Goal: Task Accomplishment & Management: Use online tool/utility

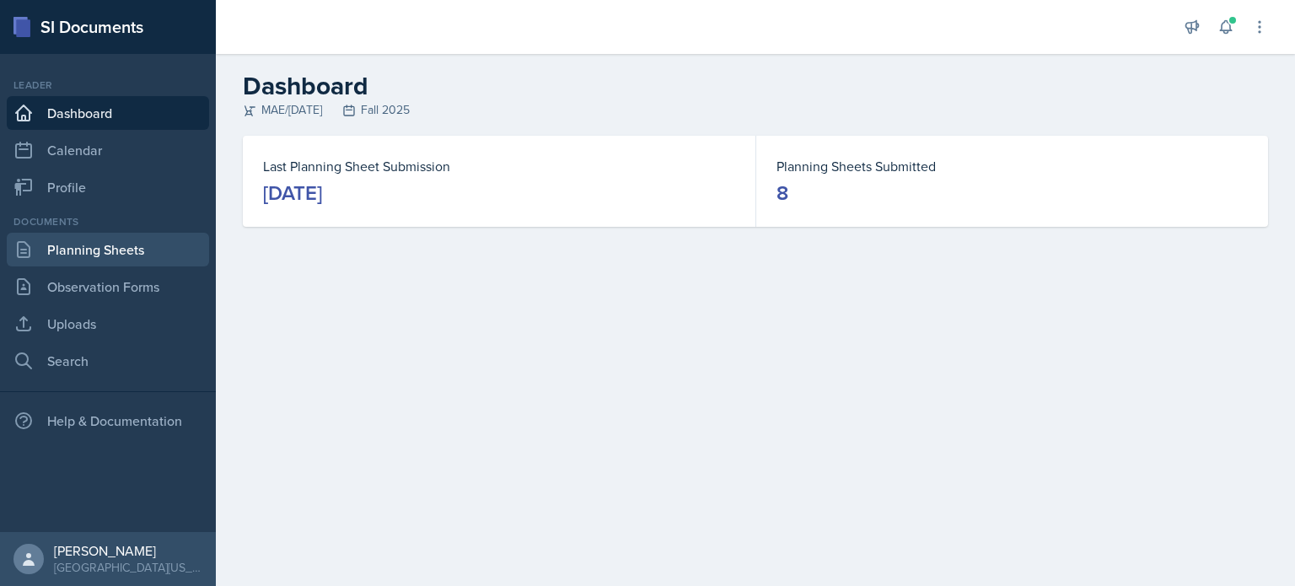
click at [115, 256] on link "Planning Sheets" at bounding box center [108, 250] width 202 height 34
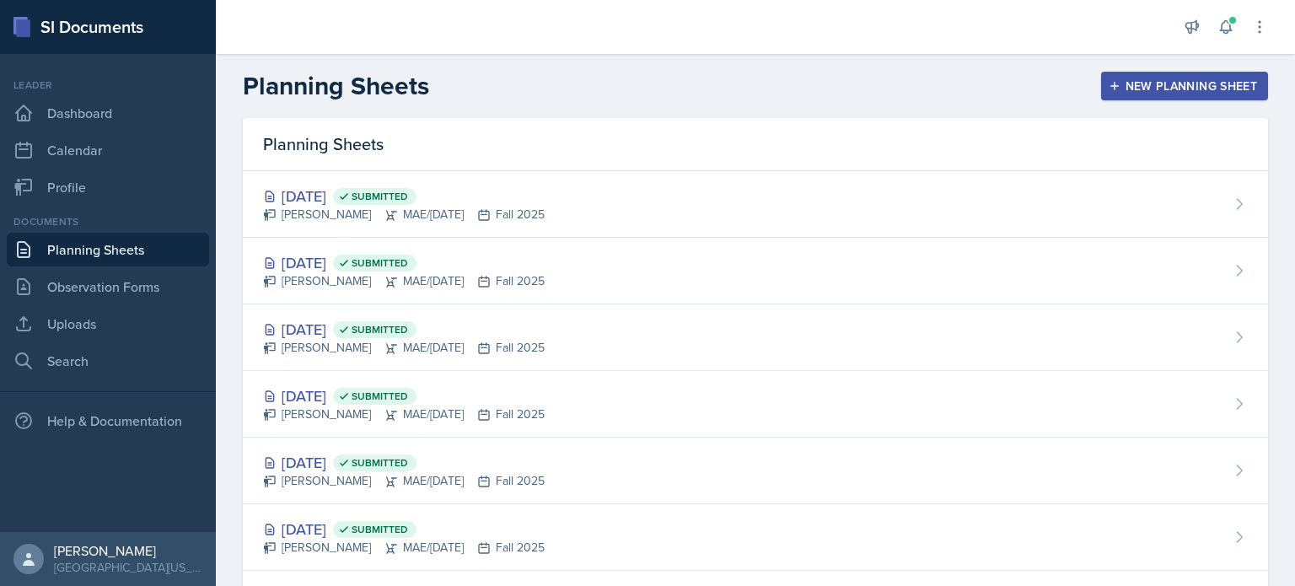
click at [1180, 81] on div "New Planning Sheet" at bounding box center [1184, 85] width 145 height 13
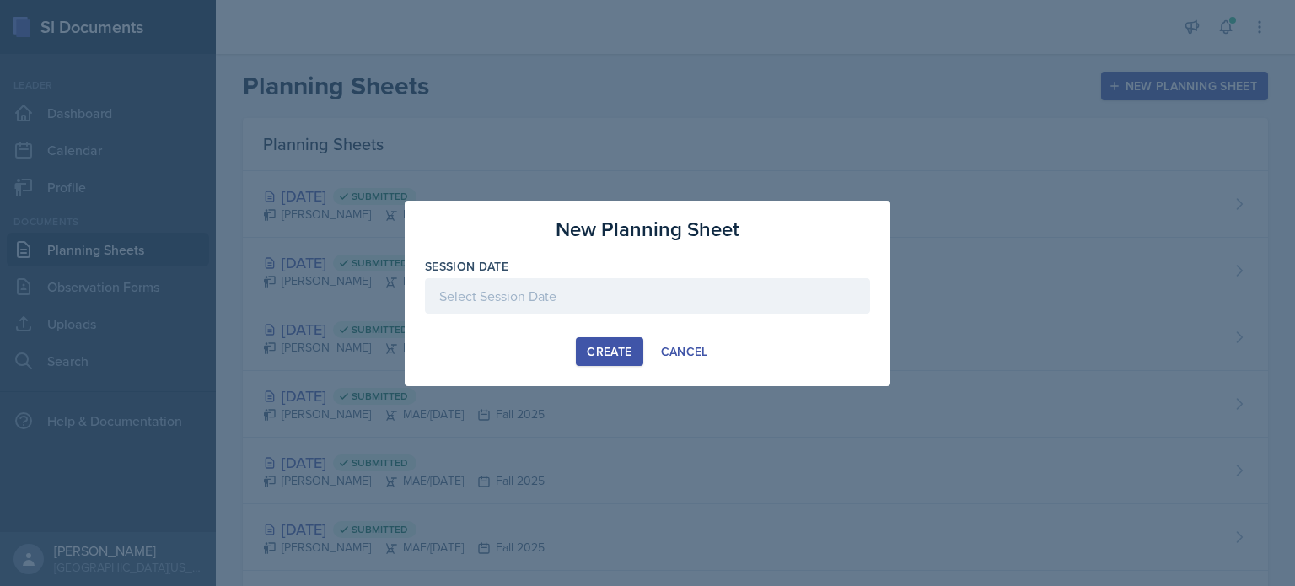
click at [641, 301] on div at bounding box center [647, 295] width 445 height 35
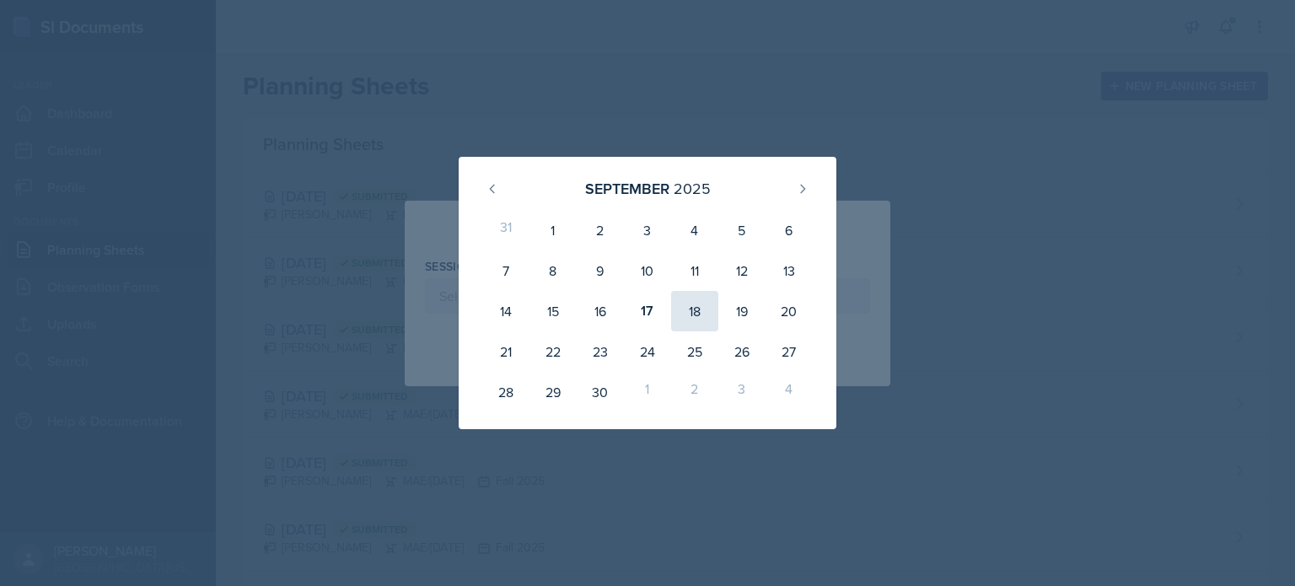
click at [682, 303] on div "18" at bounding box center [694, 311] width 47 height 40
type input "[DATE]"
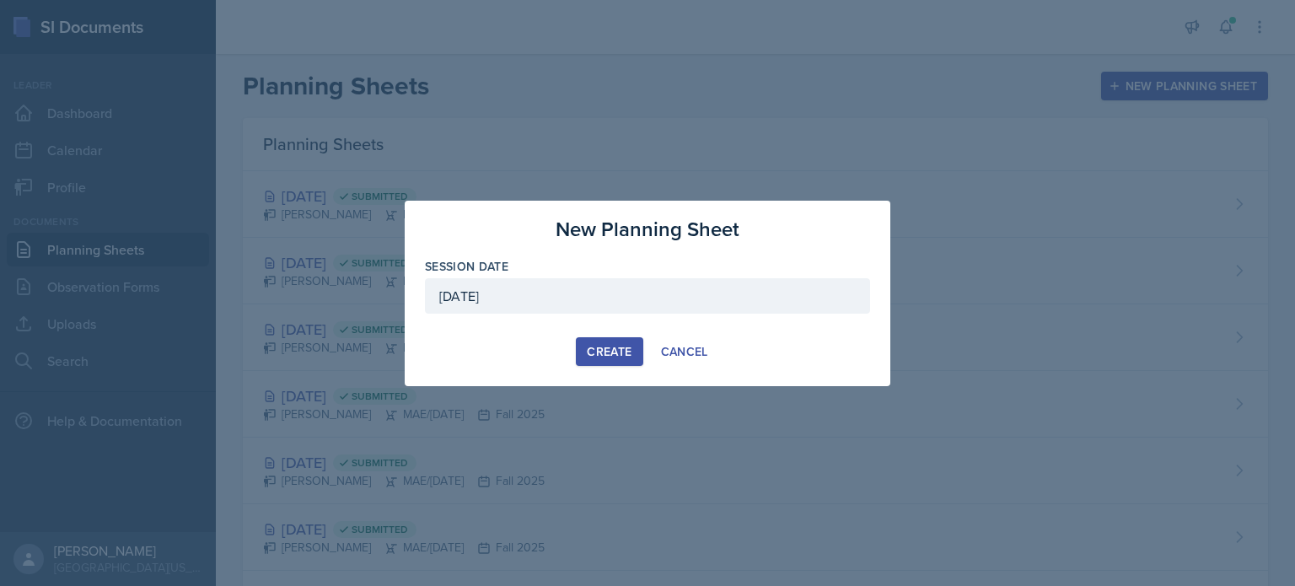
click at [613, 345] on div "Create" at bounding box center [609, 351] width 45 height 13
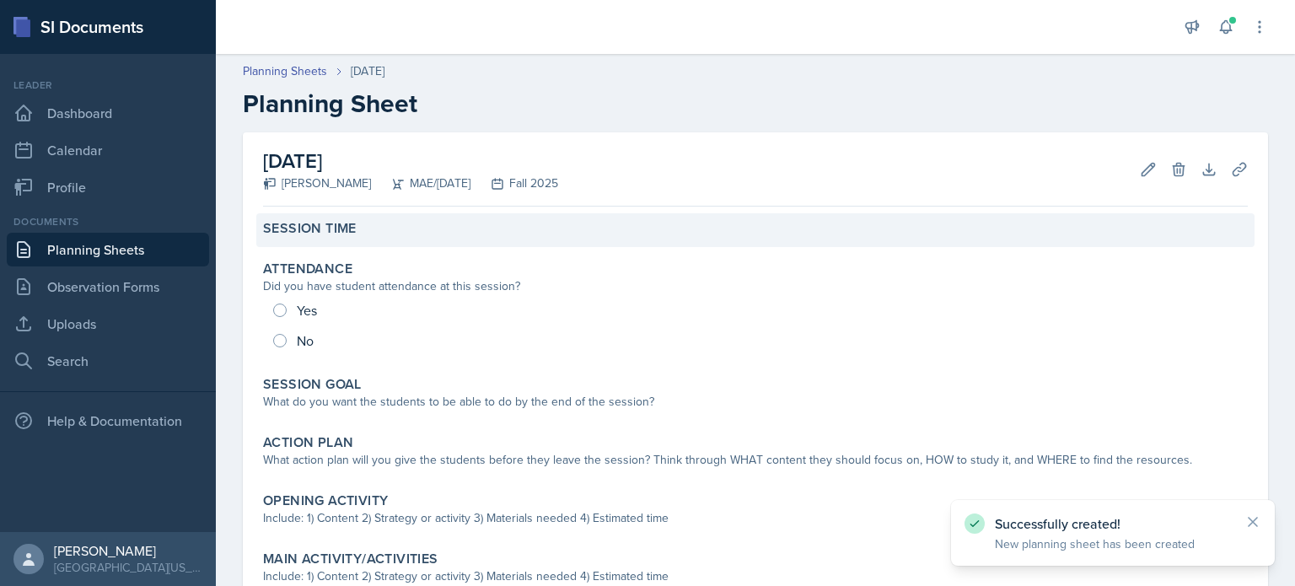
click at [351, 230] on label "Session Time" at bounding box center [310, 228] width 94 height 17
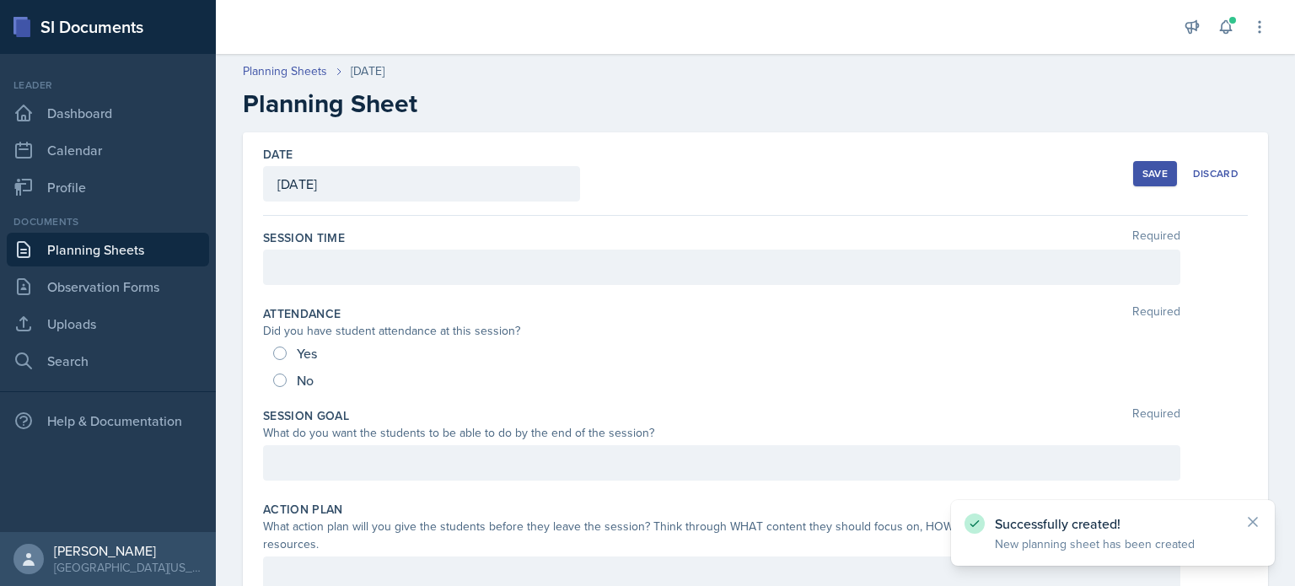
click at [350, 277] on div at bounding box center [721, 267] width 917 height 35
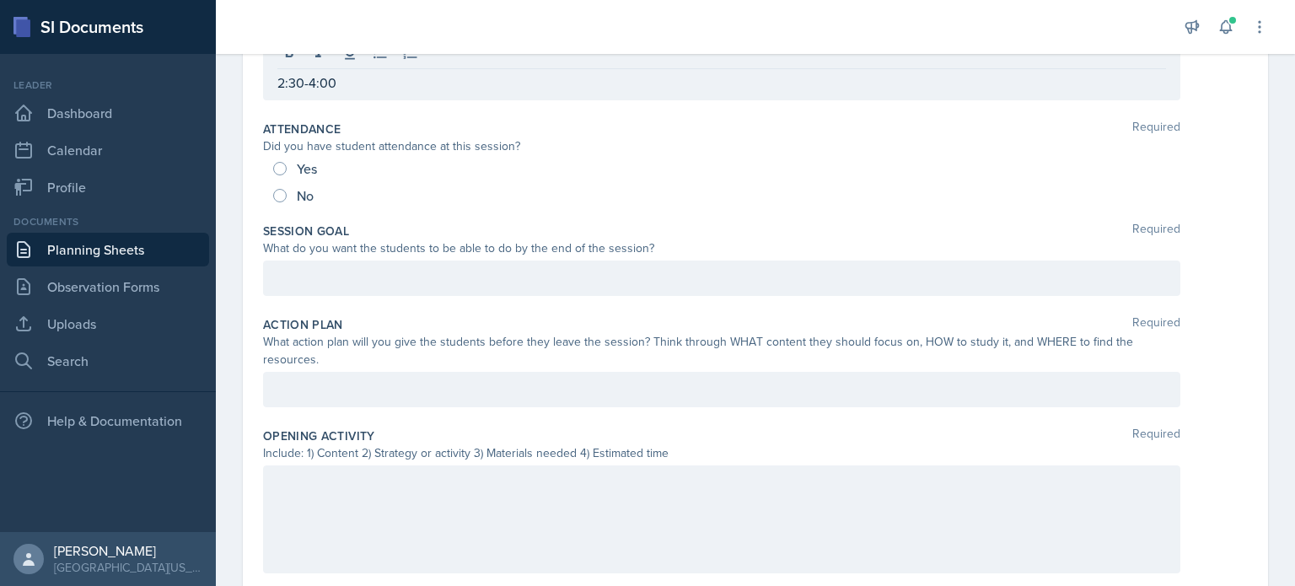
scroll to position [232, 0]
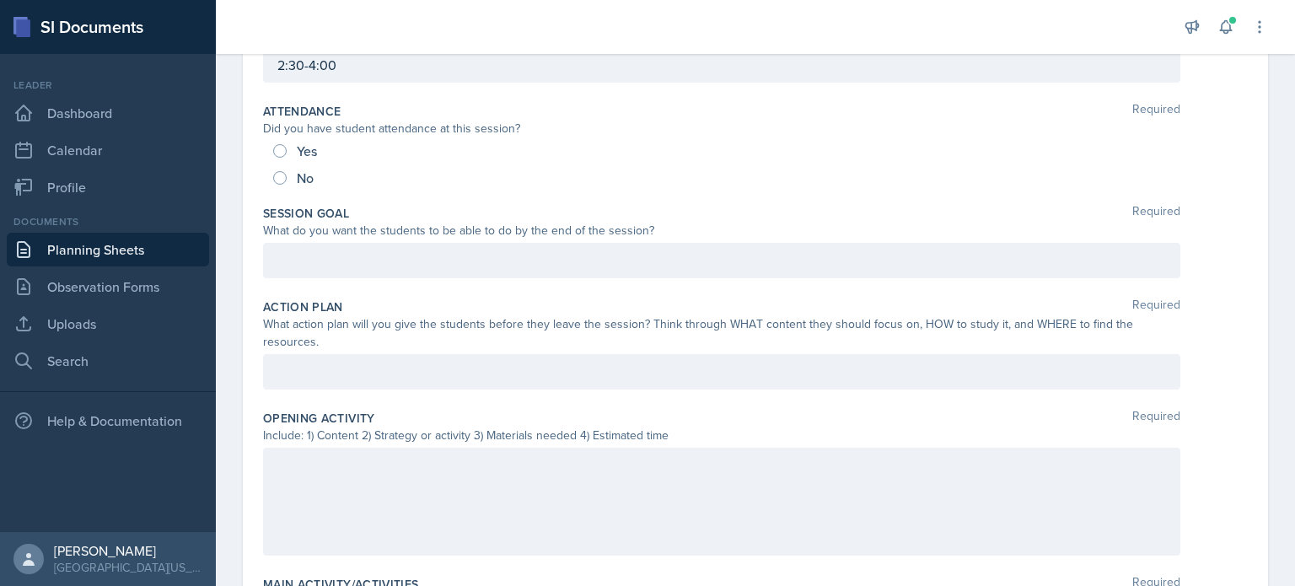
click at [716, 256] on p at bounding box center [721, 260] width 889 height 20
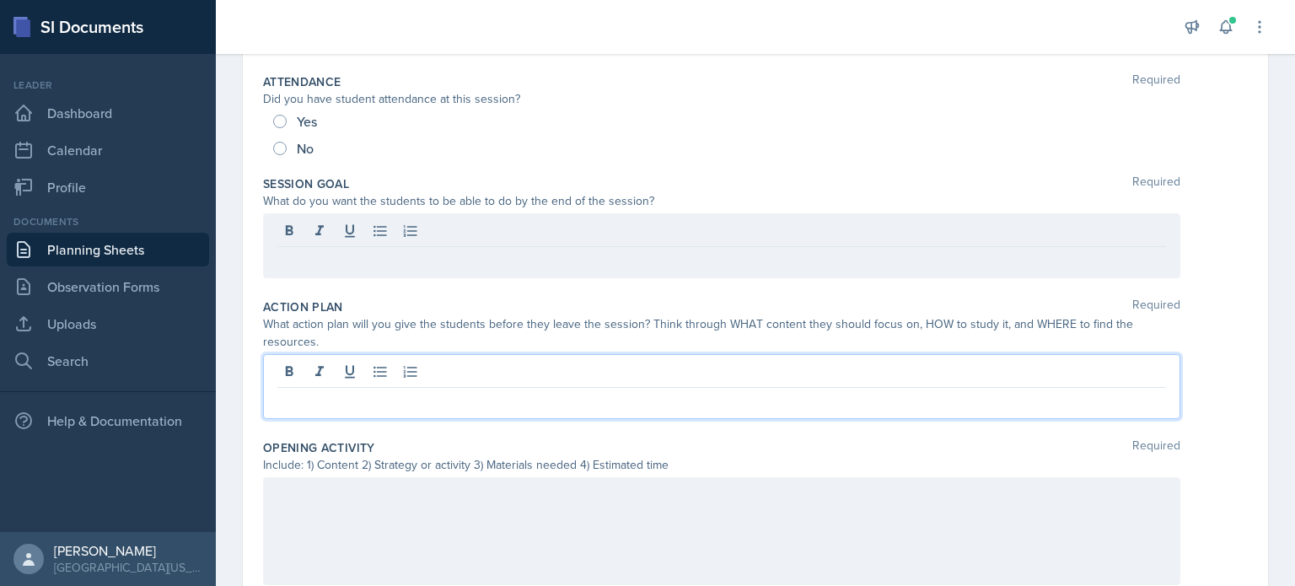
click at [659, 375] on div at bounding box center [721, 386] width 917 height 65
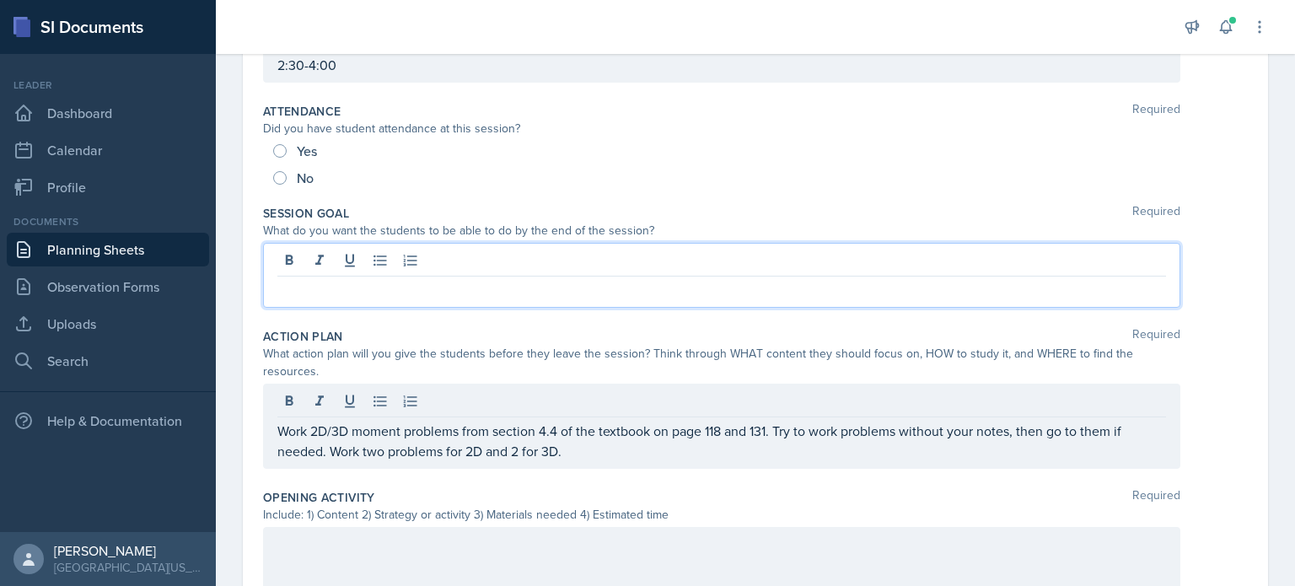
click at [536, 280] on p at bounding box center [721, 290] width 889 height 20
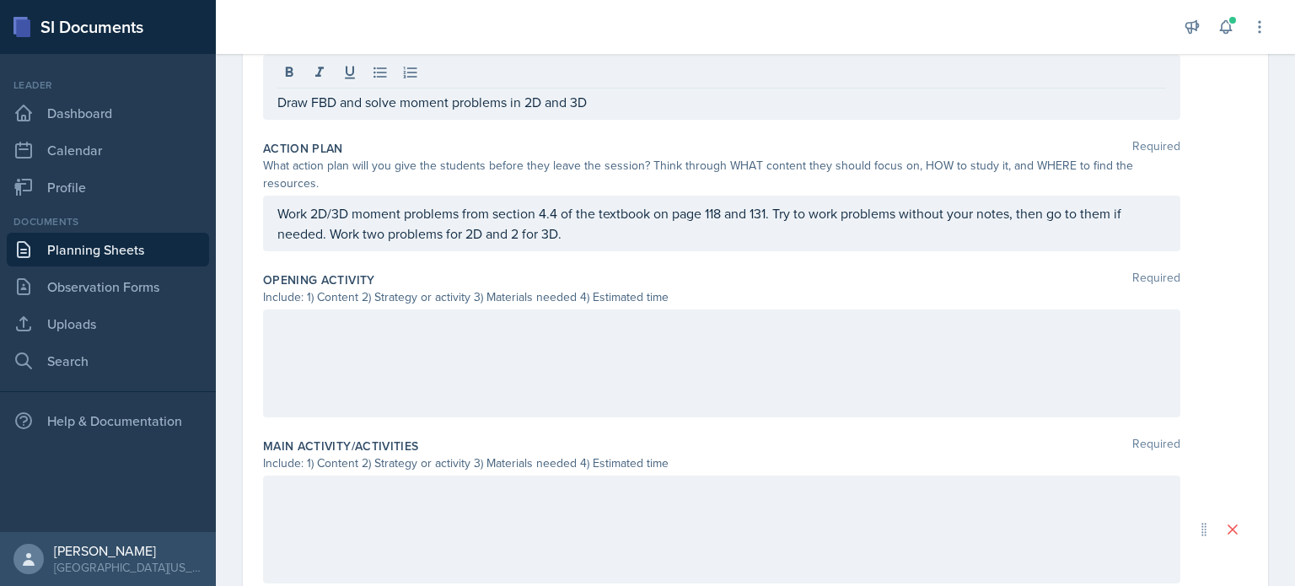
click at [894, 369] on div at bounding box center [721, 363] width 917 height 108
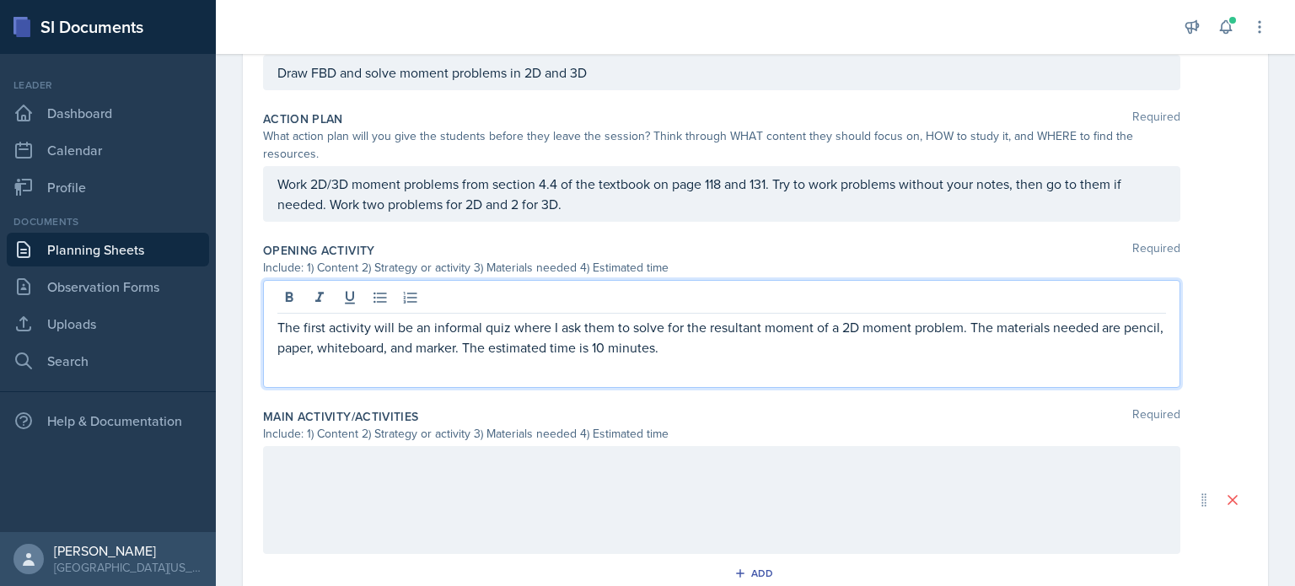
click at [590, 481] on div at bounding box center [721, 500] width 917 height 108
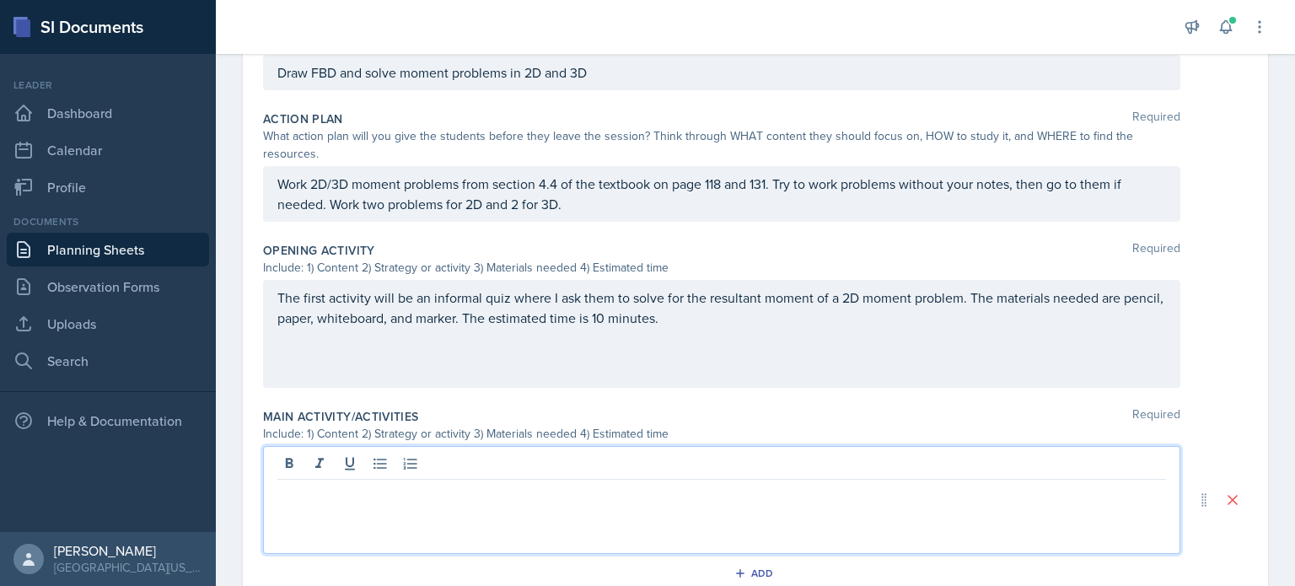
scroll to position [419, 0]
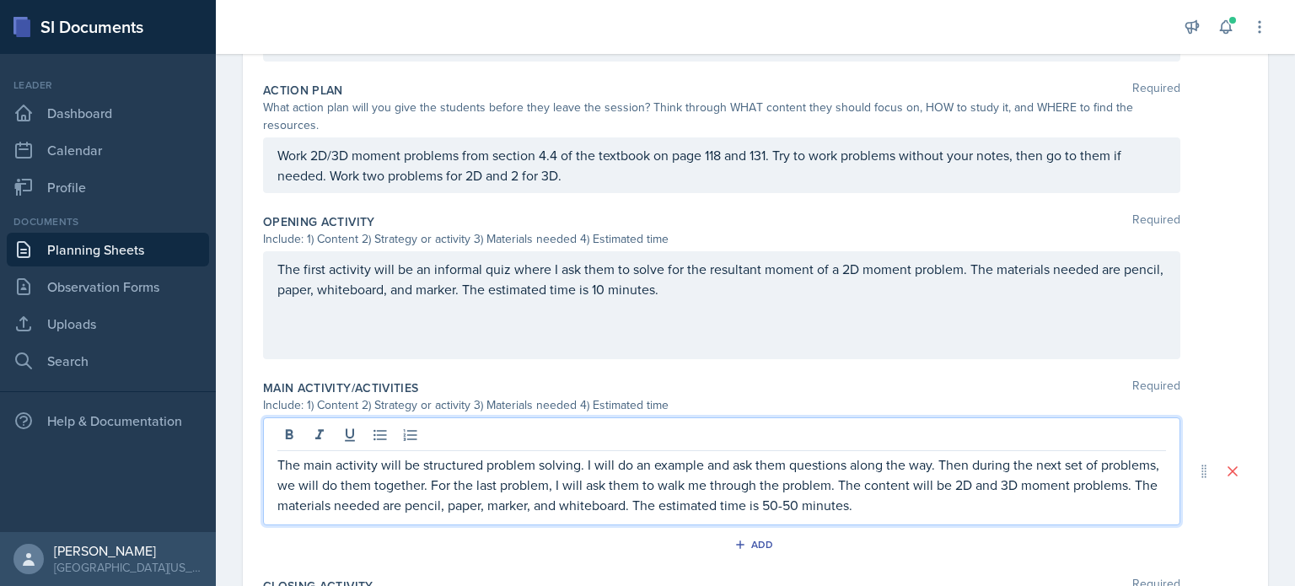
click at [877, 503] on p "The main activity will be structured problem solving. I will do an example and …" at bounding box center [721, 485] width 889 height 61
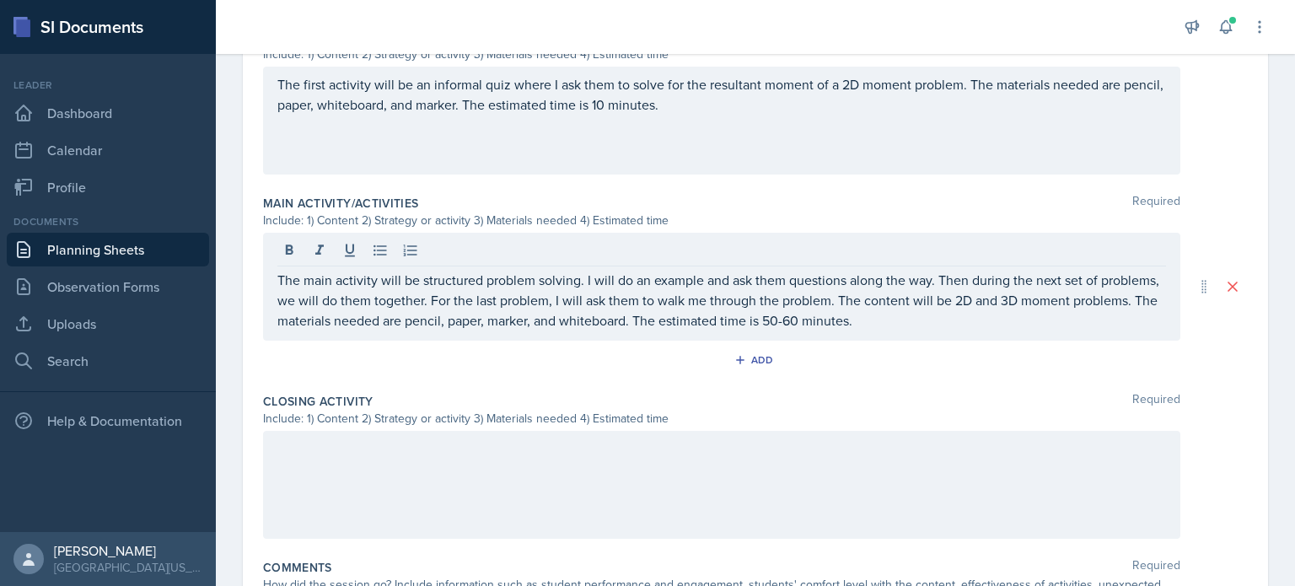
scroll to position [609, 0]
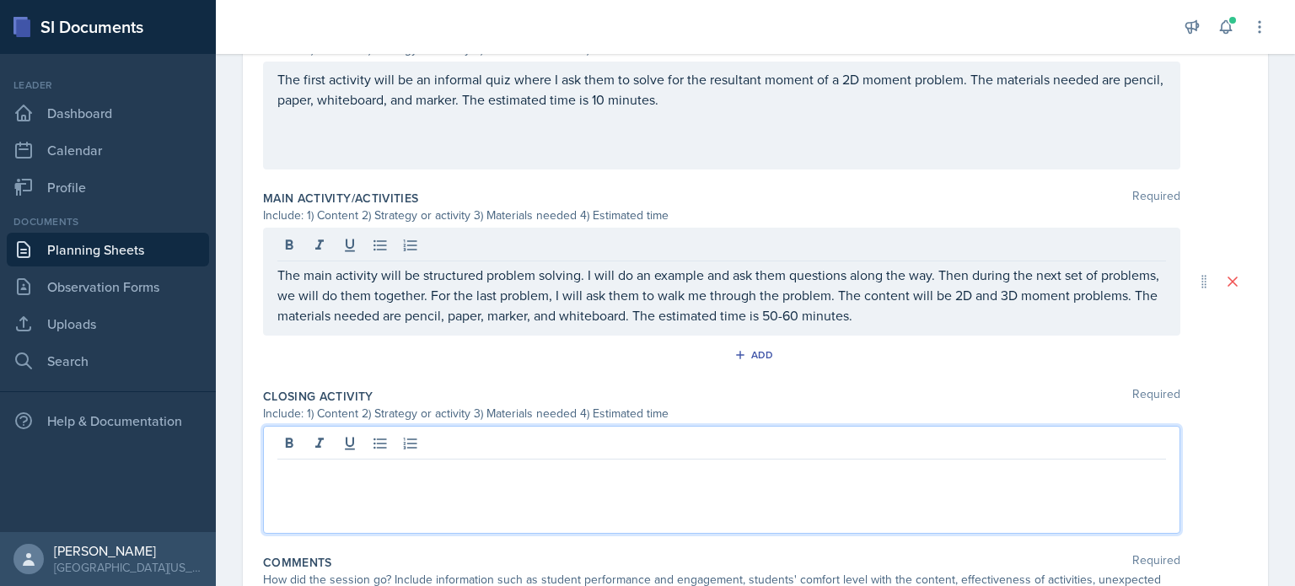
click at [734, 451] on div at bounding box center [721, 480] width 917 height 108
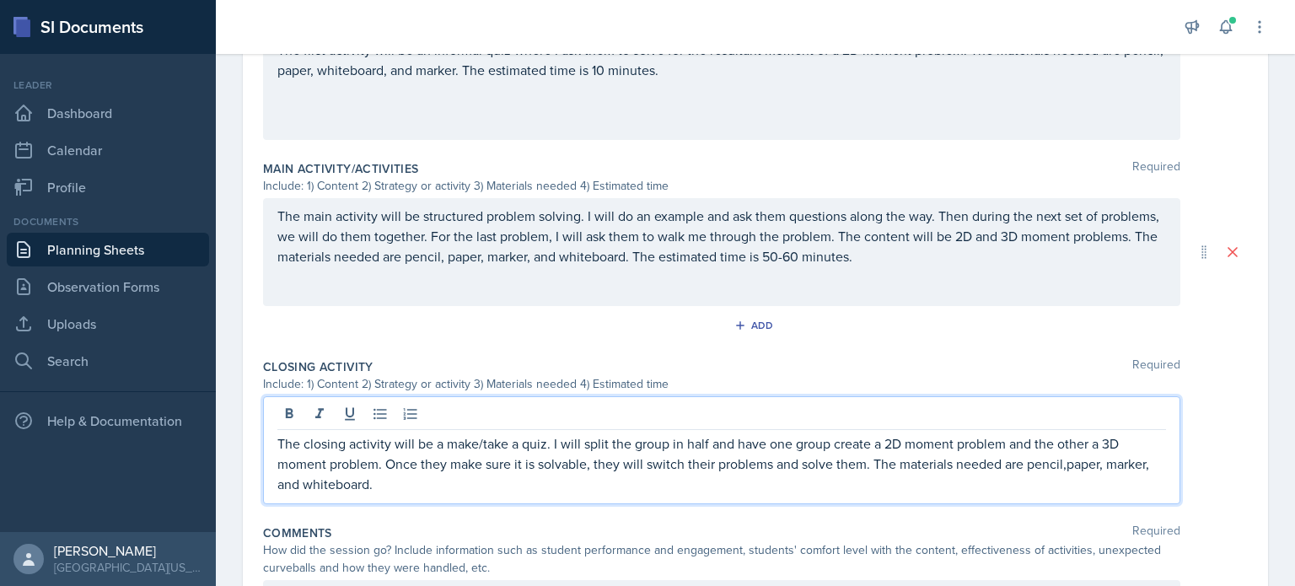
click at [1068, 462] on p "The closing activity will be a make/take a quiz. I will split the group in half…" at bounding box center [721, 463] width 889 height 61
click at [814, 465] on p "The closing activity will be a make/take a quiz. I will split the group in half…" at bounding box center [721, 463] width 889 height 61
click at [755, 483] on p "The closing activity will be a make/take a quiz. I will split the group in half…" at bounding box center [721, 463] width 889 height 61
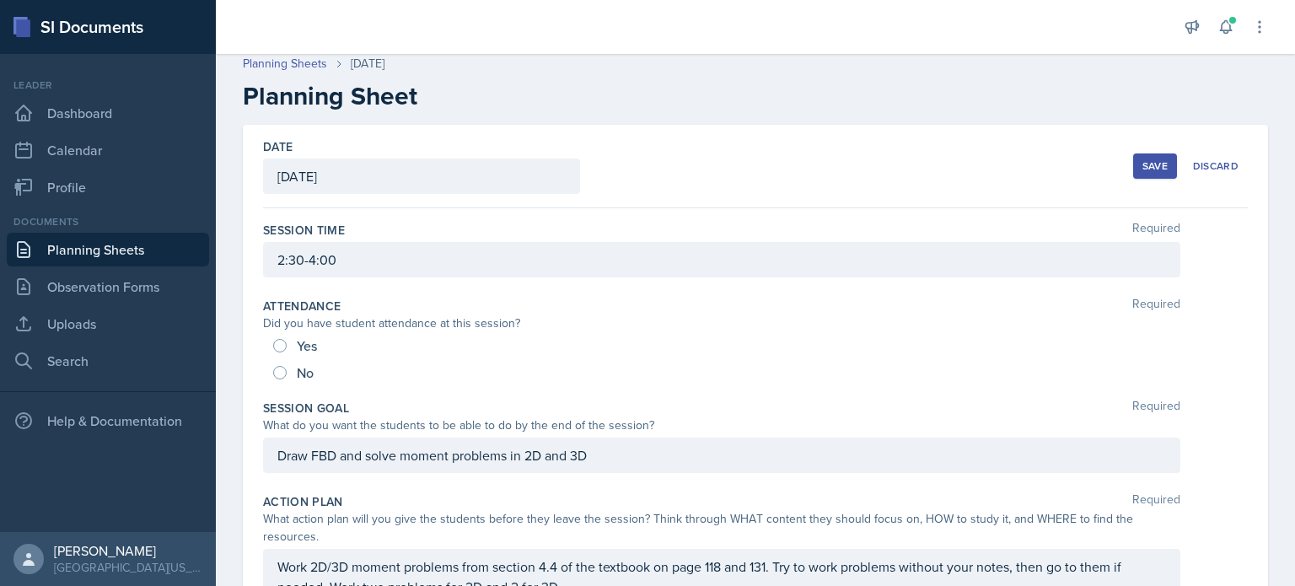
scroll to position [0, 0]
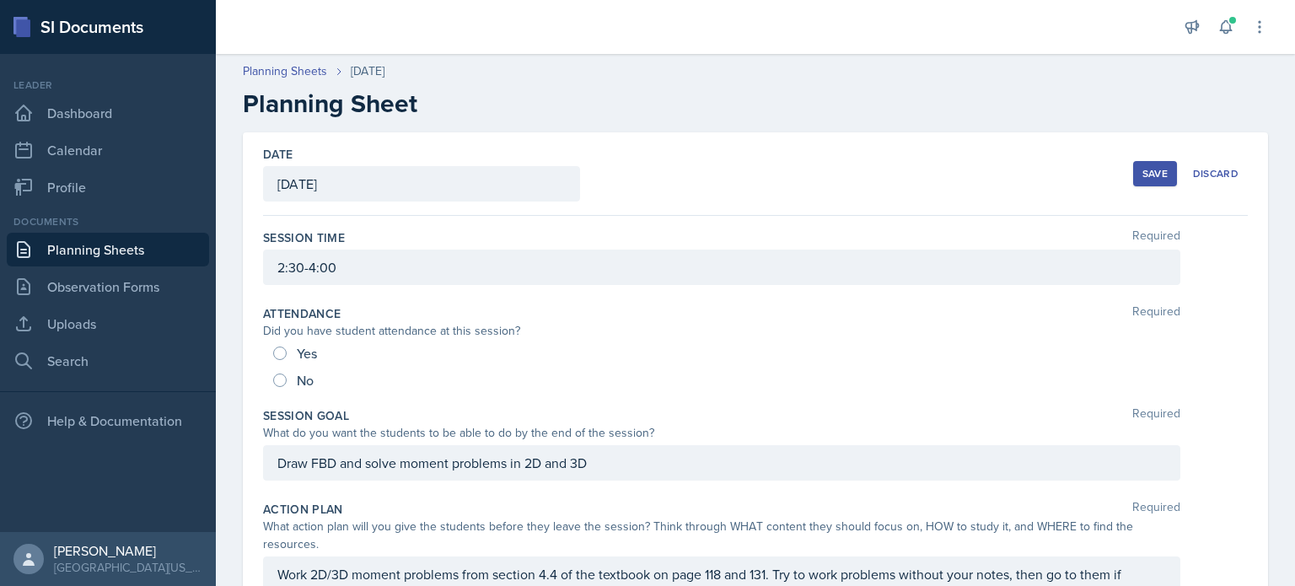
click at [1133, 163] on button "Save" at bounding box center [1155, 173] width 44 height 25
